Goal: Information Seeking & Learning: Learn about a topic

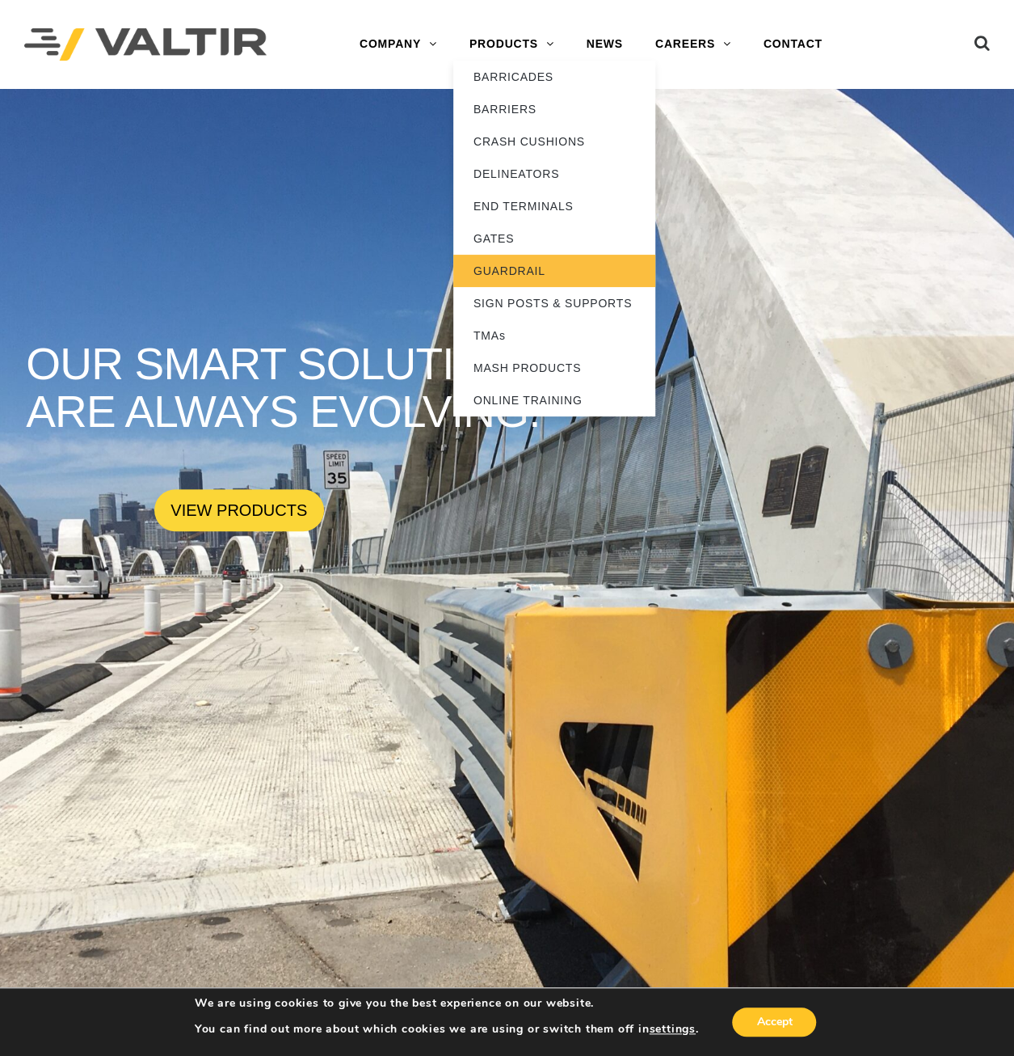
click at [509, 270] on link "GUARDRAIL" at bounding box center [554, 271] width 202 height 32
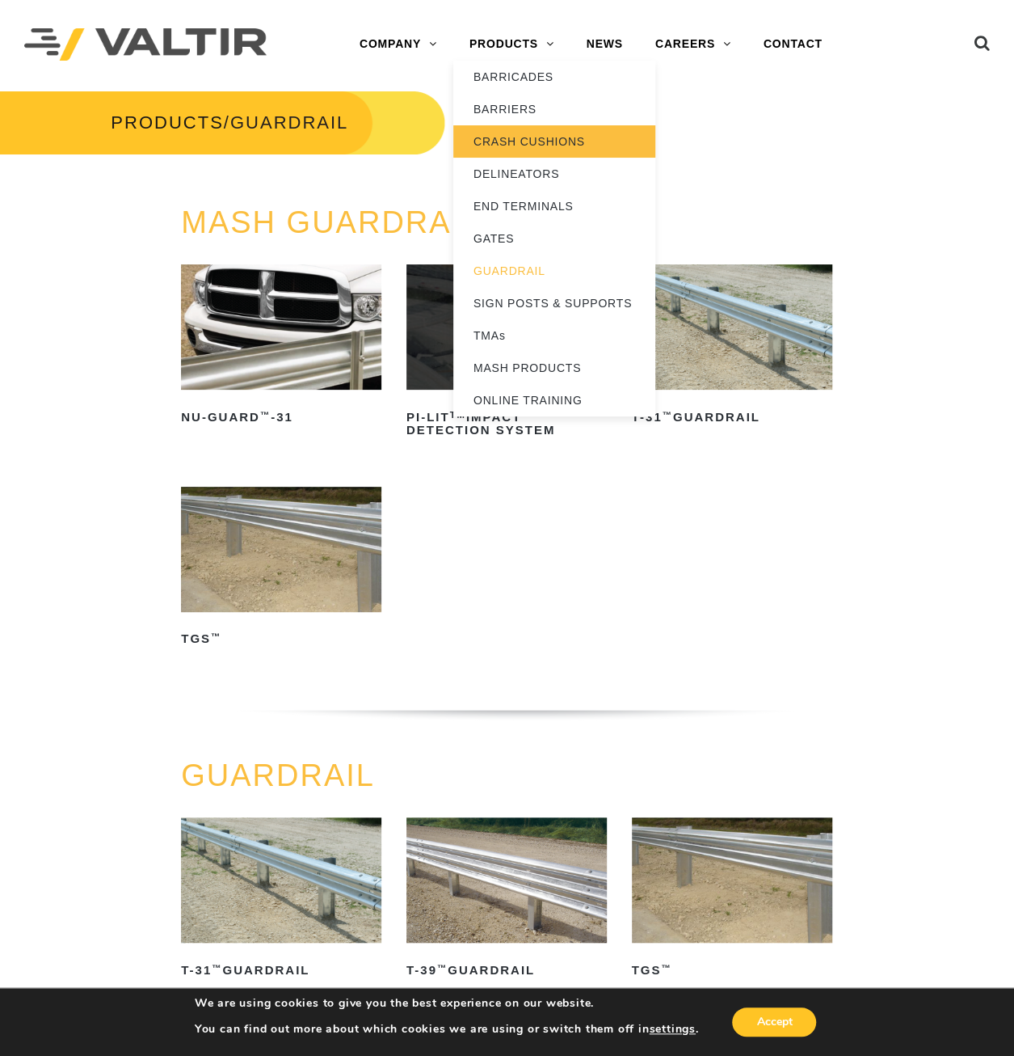
click at [487, 151] on link "CRASH CUSHIONS" at bounding box center [554, 141] width 202 height 32
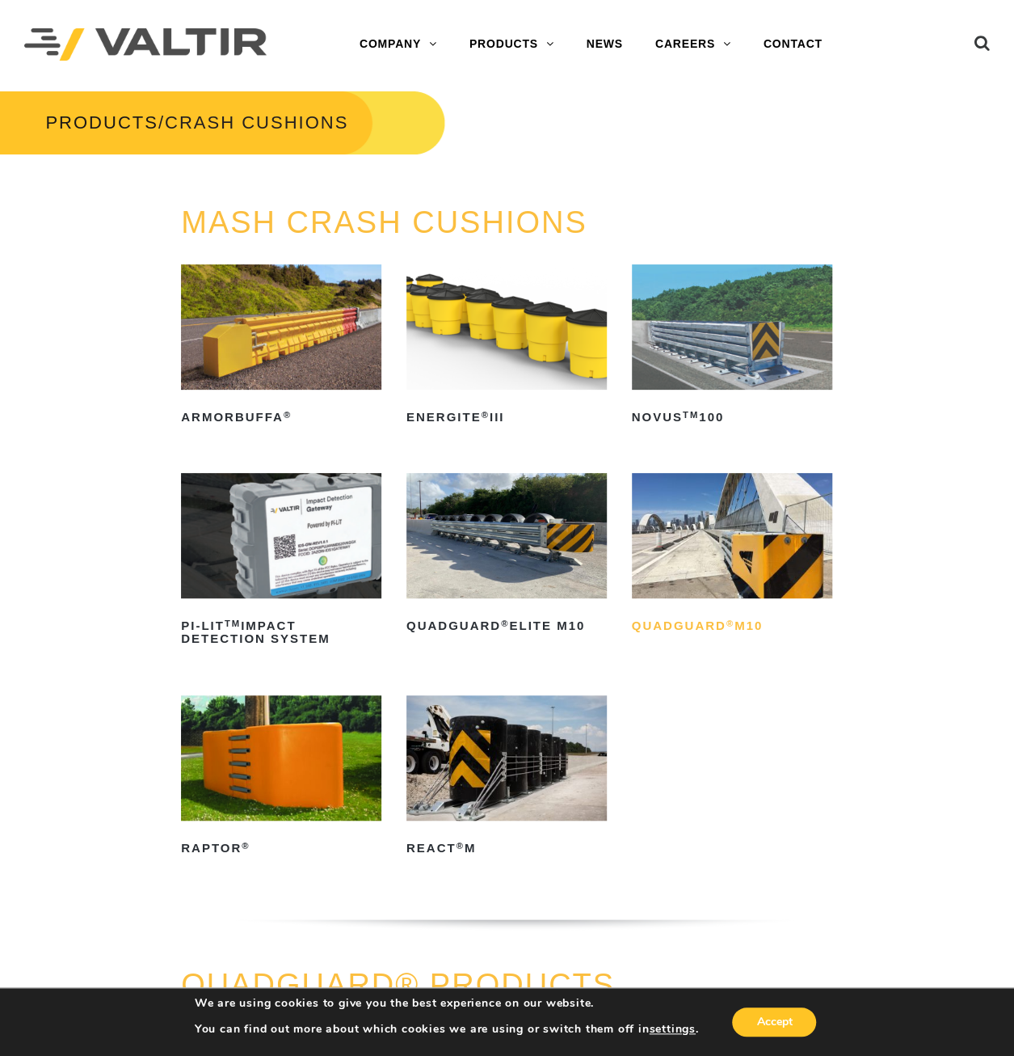
click at [707, 636] on h2 "QuadGuard ® M10" at bounding box center [732, 626] width 200 height 26
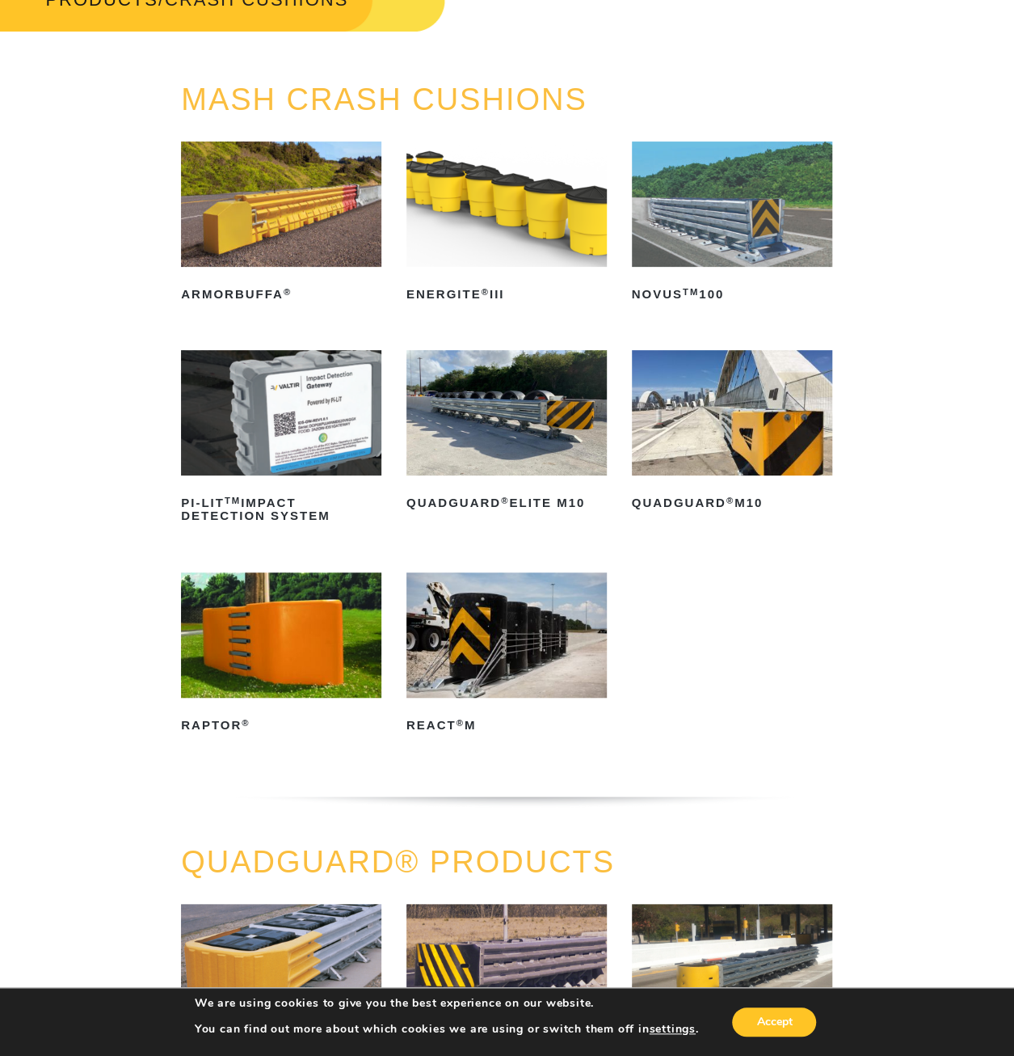
scroll to position [269, 0]
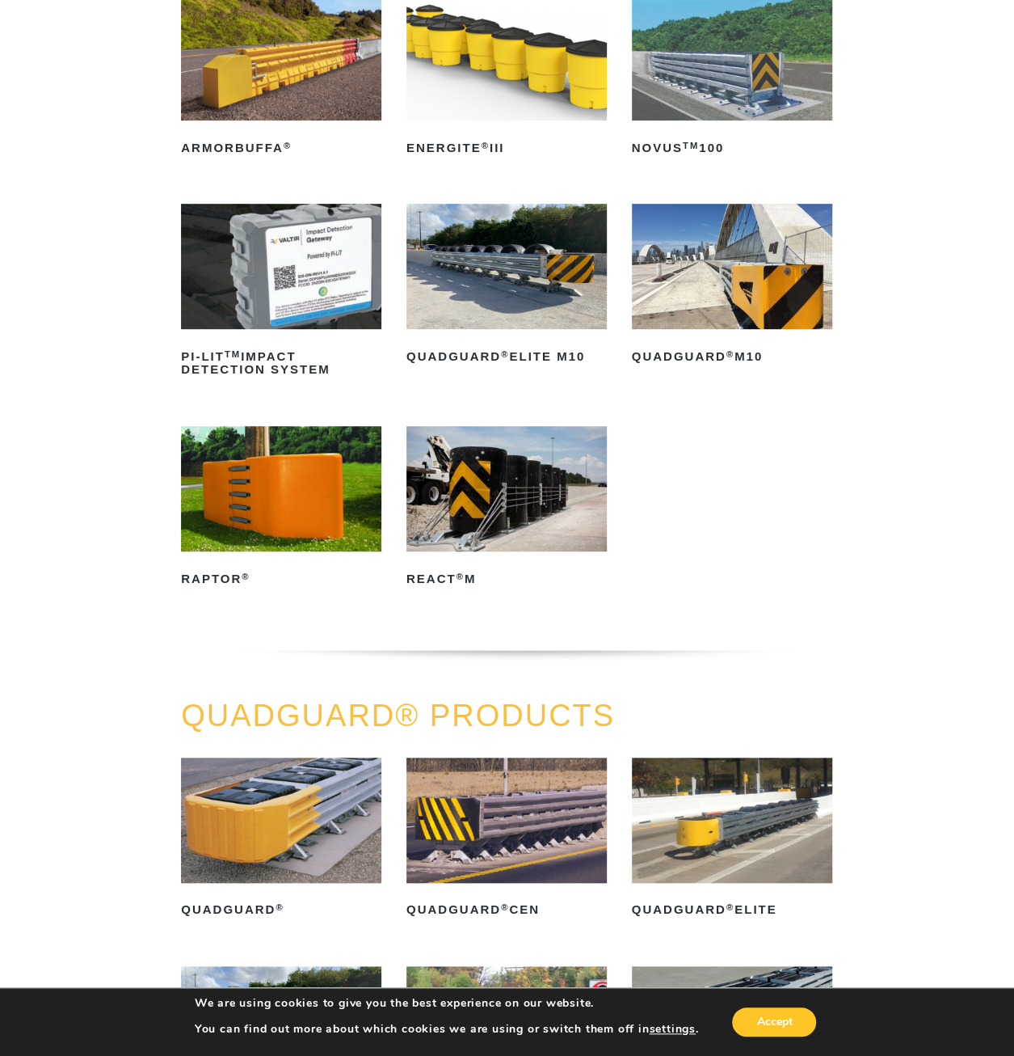
drag, startPoint x: 892, startPoint y: 652, endPoint x: 711, endPoint y: 657, distance: 181.1
click at [711, 657] on div "MASH CRASH CUSHIONS ArmorBuffa ® Read more ENERGITE ® III Read more NOVUS TM 10…" at bounding box center [507, 318] width 1014 height 762
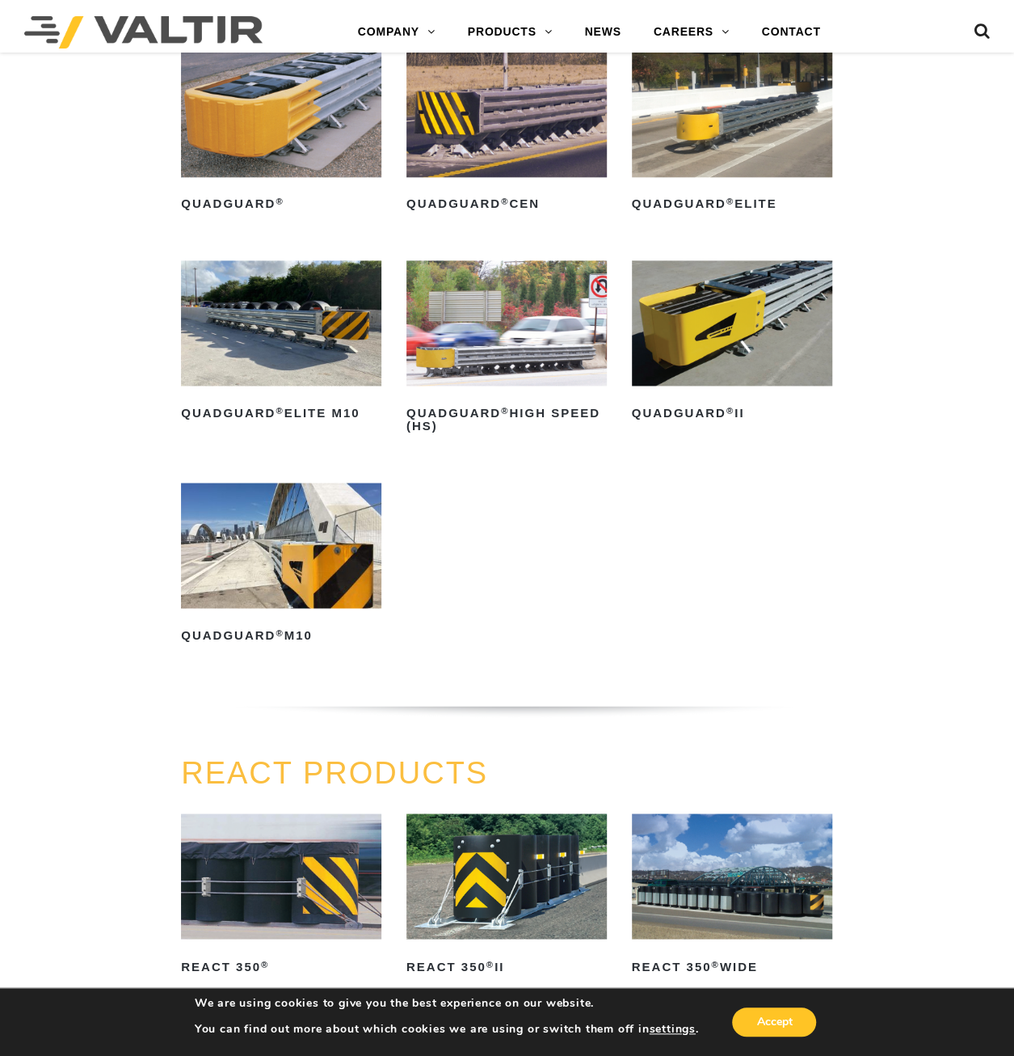
scroll to position [1023, 0]
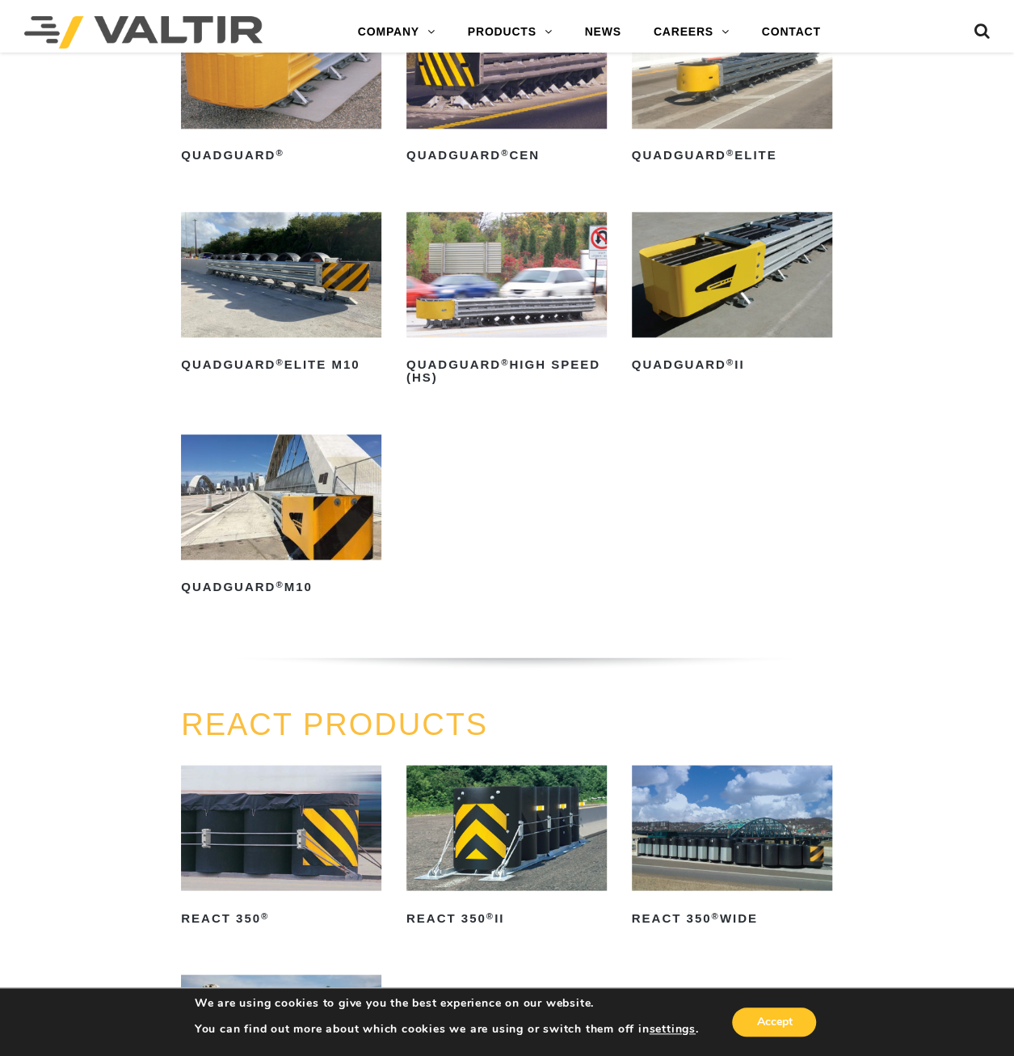
drag, startPoint x: 877, startPoint y: 662, endPoint x: 755, endPoint y: 660, distance: 122.1
click at [755, 660] on div "QUADGUARD® PRODUCTS QuadGuard ® Read more QuadGuard ® CEN Read more QuadGuard ®…" at bounding box center [507, 326] width 1014 height 762
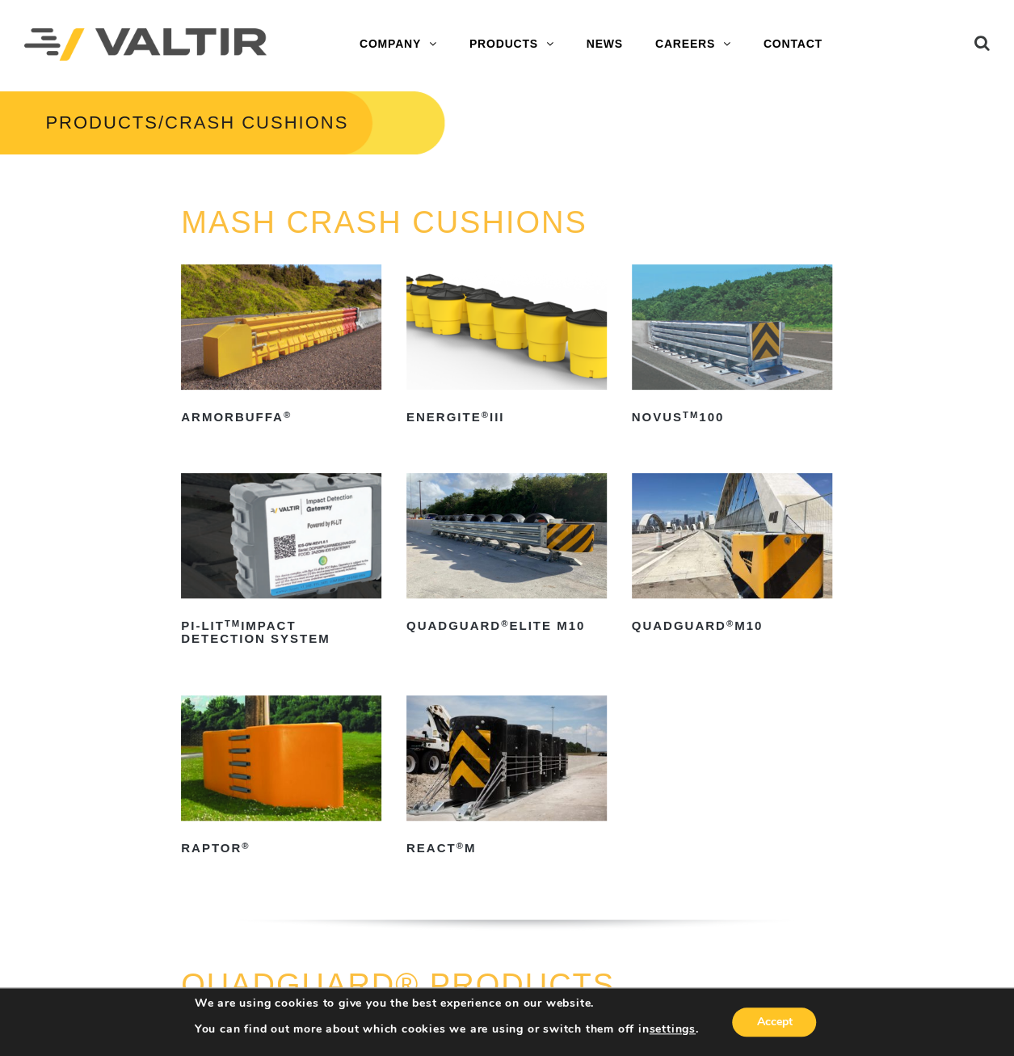
scroll to position [0, 0]
